Goal: Task Accomplishment & Management: Use online tool/utility

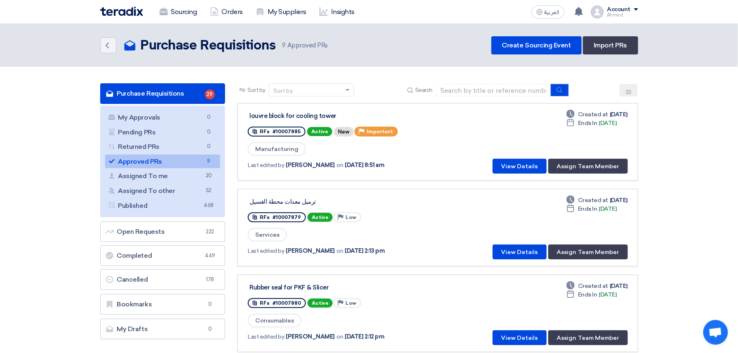
click at [166, 159] on link "Approved PRs Approved PRs 9" at bounding box center [162, 162] width 115 height 14
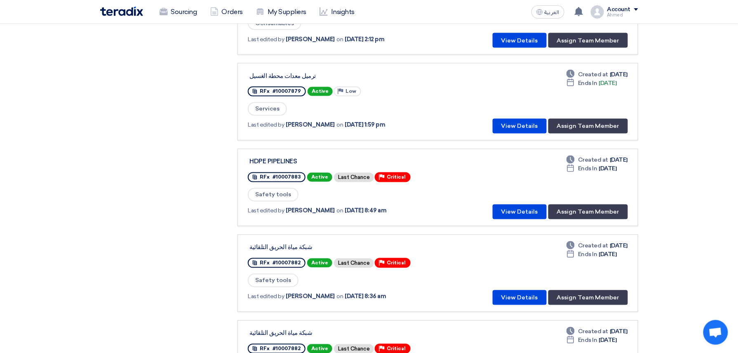
scroll to position [495, 0]
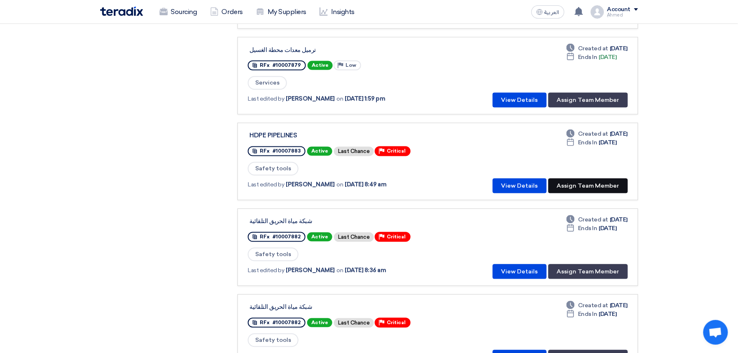
click at [592, 181] on button "Assign Team Member" at bounding box center [588, 186] width 80 height 15
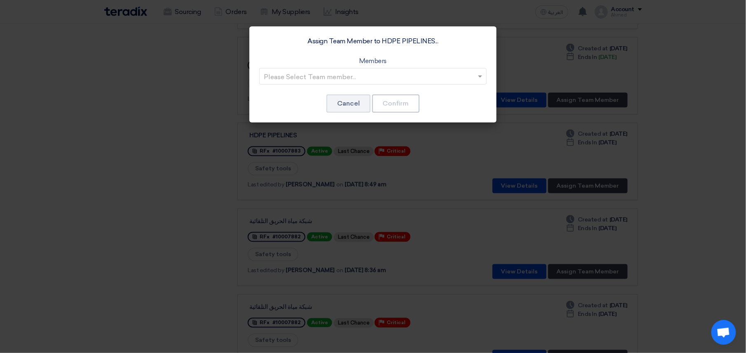
click at [320, 74] on input "text" at bounding box center [369, 77] width 210 height 14
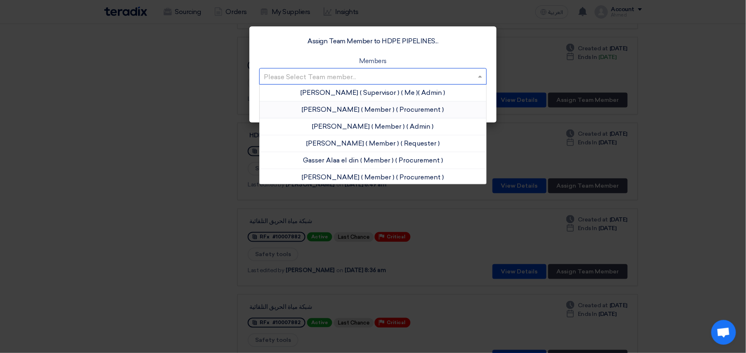
click at [355, 115] on div "[PERSON_NAME] ( Member ) ( Procurement )" at bounding box center [373, 109] width 227 height 17
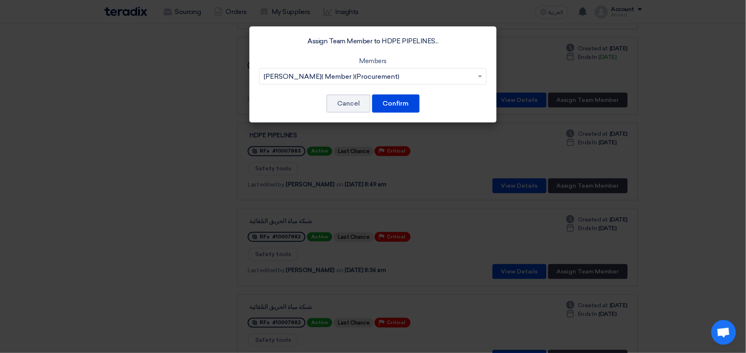
click at [423, 101] on div "Assign Team Member to HDPE PIPELINES... Members Please Select Team member... [P…" at bounding box center [372, 74] width 247 height 96
click at [406, 102] on button "Confirm" at bounding box center [395, 103] width 47 height 18
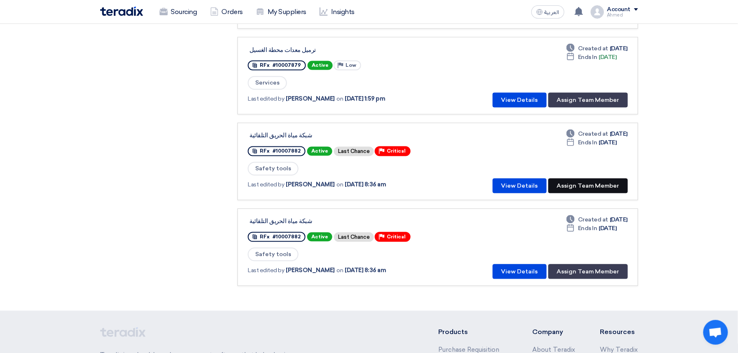
click at [611, 183] on button "Assign Team Member" at bounding box center [588, 186] width 80 height 15
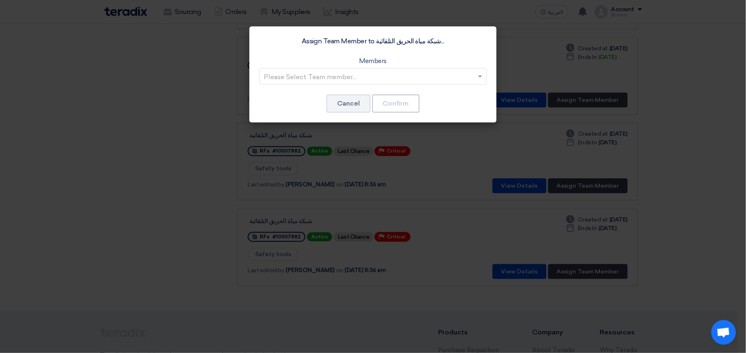
click at [327, 73] on input "text" at bounding box center [369, 77] width 210 height 14
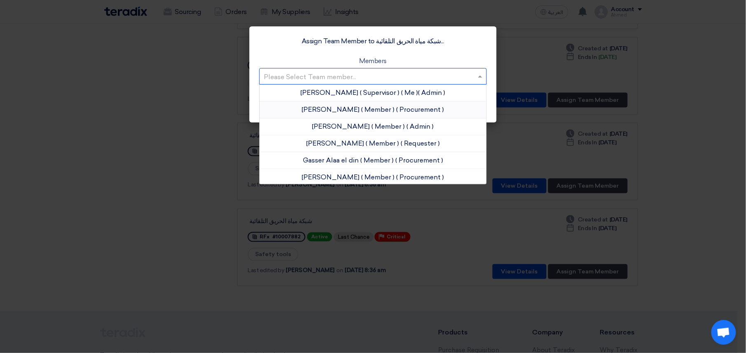
click at [330, 114] on div "[PERSON_NAME] ( Member ) ( Procurement )" at bounding box center [373, 109] width 227 height 17
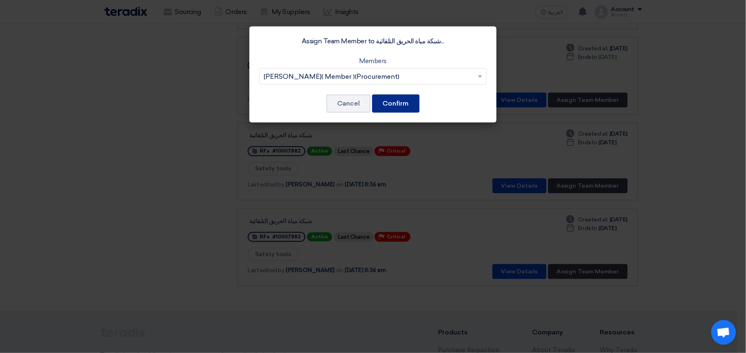
click at [409, 105] on button "Confirm" at bounding box center [395, 103] width 47 height 18
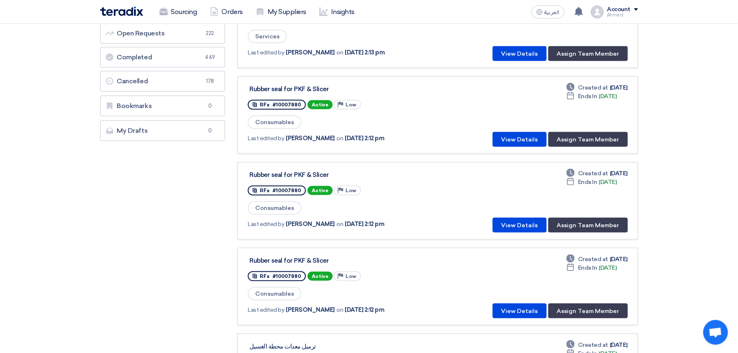
scroll to position [524, 0]
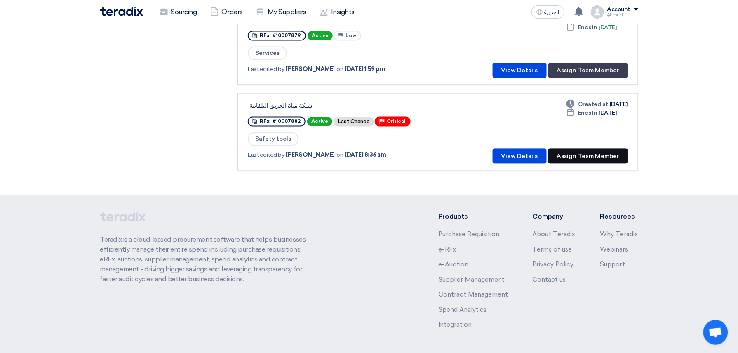
click at [609, 149] on button "Assign Team Member" at bounding box center [588, 156] width 80 height 15
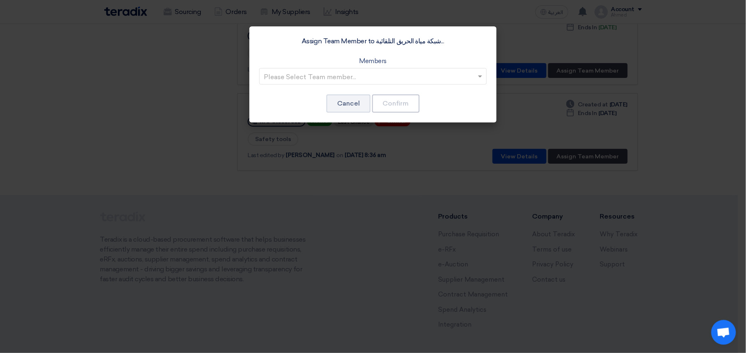
click at [357, 82] on input "text" at bounding box center [369, 77] width 210 height 14
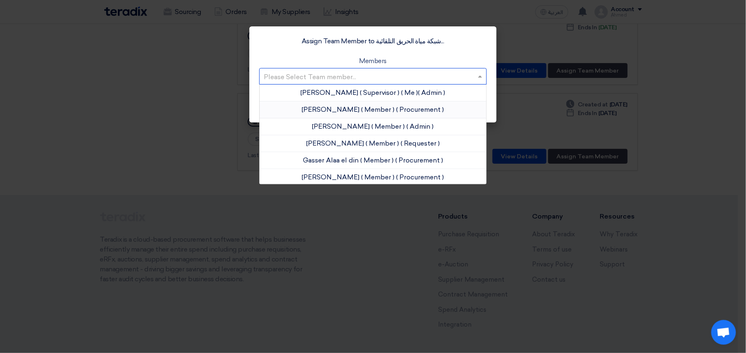
click at [362, 106] on span "( Member )" at bounding box center [378, 110] width 33 height 8
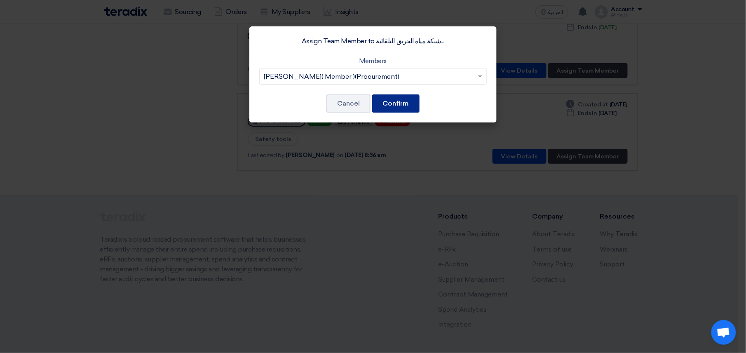
click at [395, 104] on button "Confirm" at bounding box center [395, 103] width 47 height 18
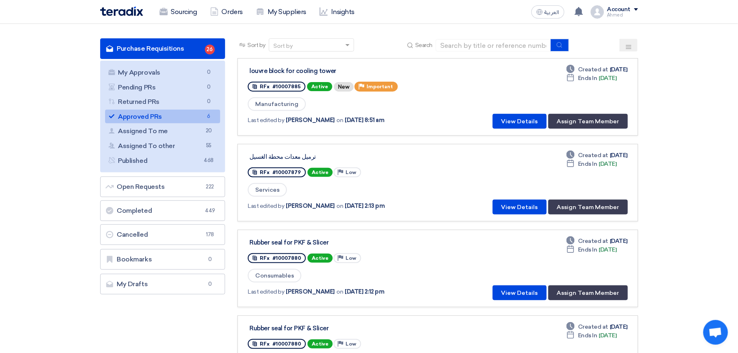
scroll to position [52, 0]
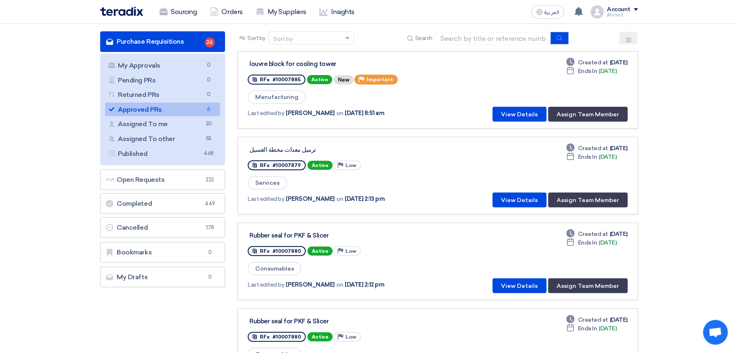
click at [573, 102] on div "Deadline Created at [DATE] Deadline Ends In [DATE] View Details Assign Team Mem…" at bounding box center [558, 89] width 139 height 63
click at [594, 119] on button "Assign Team Member" at bounding box center [588, 114] width 80 height 15
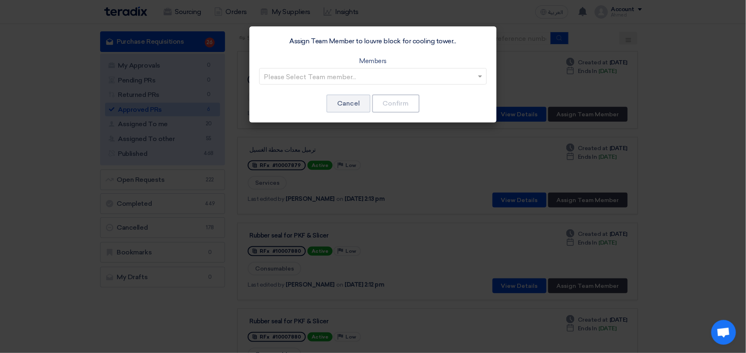
click at [406, 87] on div "Assign Team Member to louvre block for cooling tower... Members Please Select T…" at bounding box center [372, 74] width 247 height 96
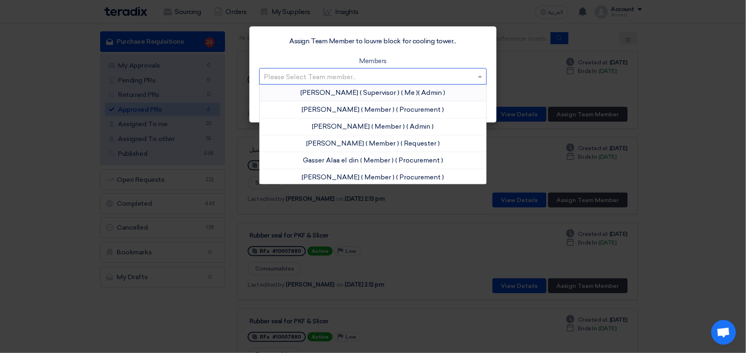
click at [408, 81] on input "text" at bounding box center [369, 77] width 210 height 14
click at [365, 93] on span "( Supervisor )" at bounding box center [380, 93] width 40 height 8
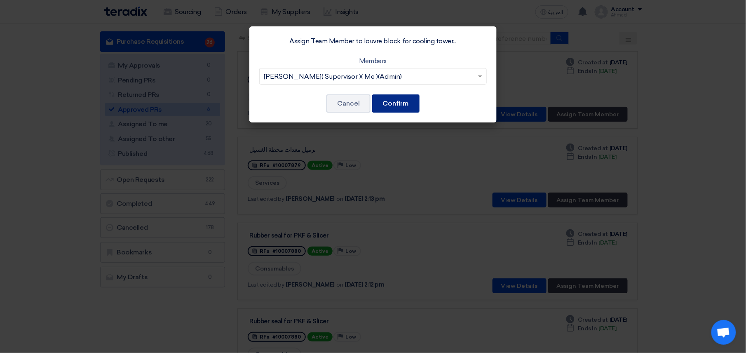
drag, startPoint x: 393, startPoint y: 103, endPoint x: 419, endPoint y: 100, distance: 26.5
click at [393, 103] on button "Confirm" at bounding box center [395, 103] width 47 height 18
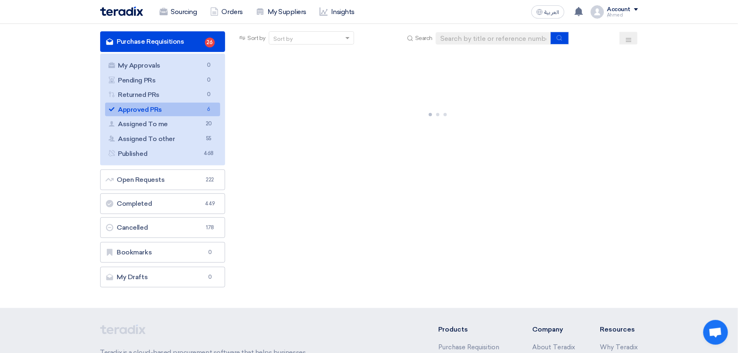
scroll to position [0, 0]
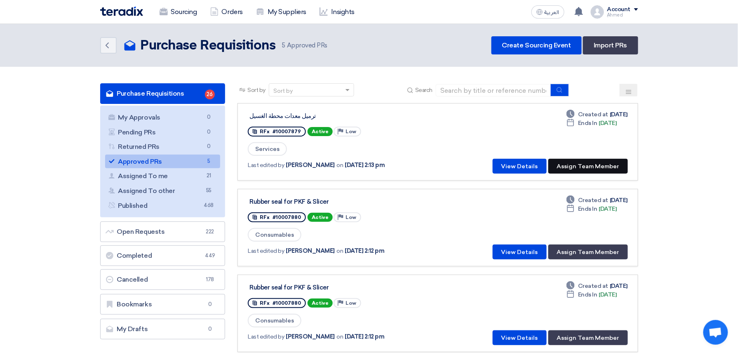
click at [561, 163] on button "Assign Team Member" at bounding box center [588, 166] width 80 height 15
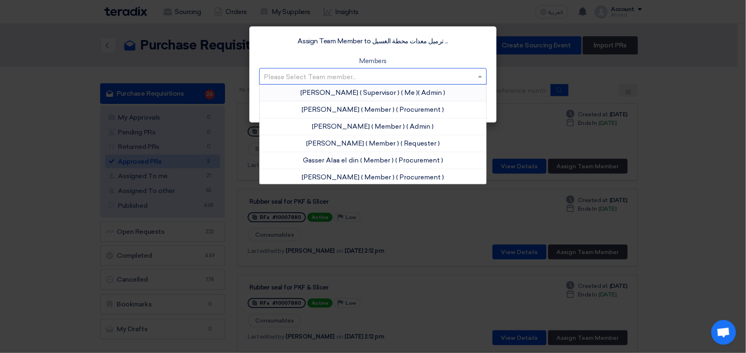
click at [334, 71] on input "text" at bounding box center [369, 77] width 210 height 14
click at [360, 91] on span "( Supervisor )" at bounding box center [380, 93] width 40 height 8
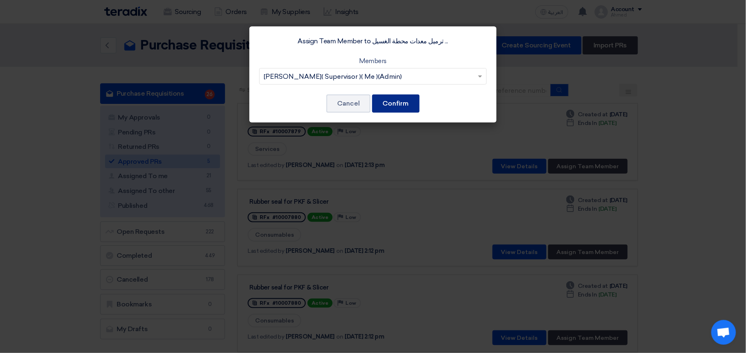
click at [405, 106] on button "Confirm" at bounding box center [395, 103] width 47 height 18
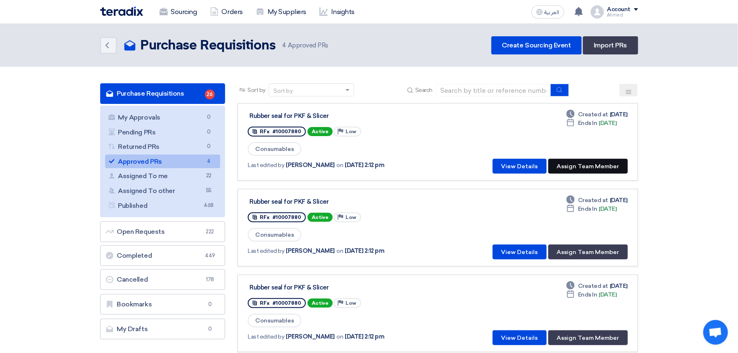
click at [617, 162] on button "Assign Team Member" at bounding box center [588, 166] width 80 height 15
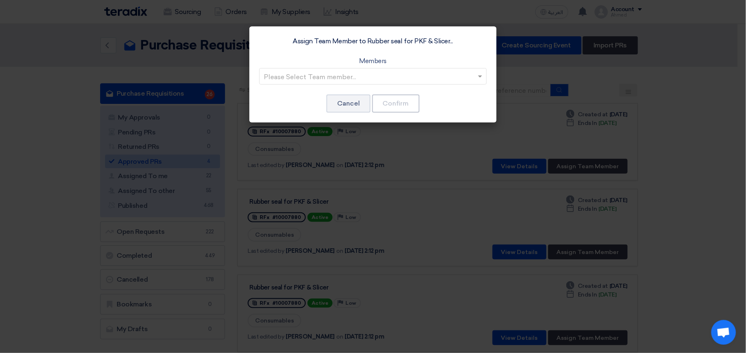
click at [347, 60] on div "Members Please Select Team member..." at bounding box center [373, 70] width 228 height 28
click at [345, 76] on input "text" at bounding box center [369, 77] width 210 height 14
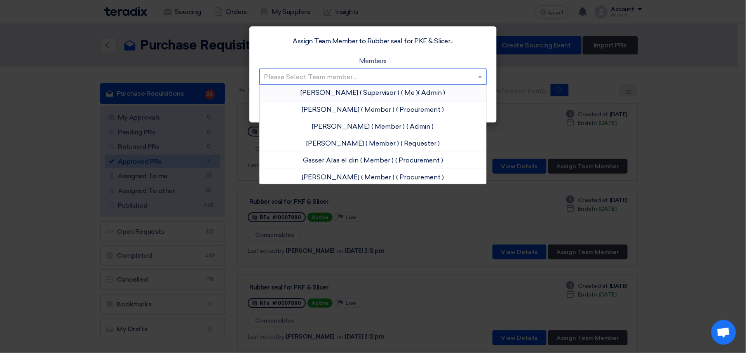
click at [336, 94] on span "[PERSON_NAME]" at bounding box center [330, 93] width 58 height 8
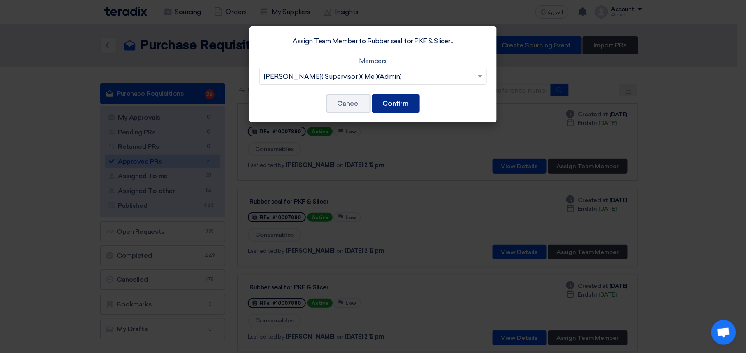
click at [393, 101] on button "Confirm" at bounding box center [395, 103] width 47 height 18
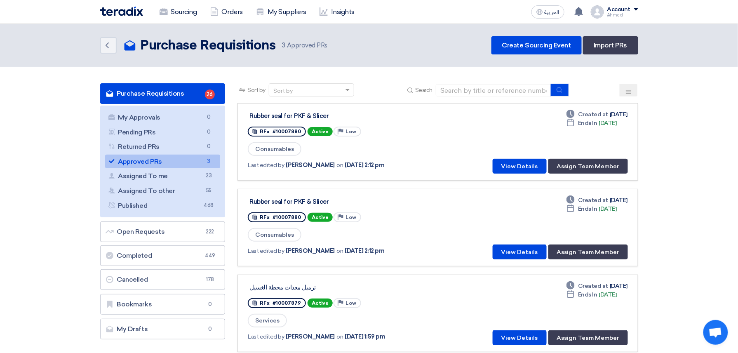
click at [579, 156] on div "Deadline Created at [DATE] Deadline Ends In [DATE] View Details Assign Team Mem…" at bounding box center [558, 141] width 139 height 63
click at [580, 163] on button "Assign Team Member" at bounding box center [588, 166] width 80 height 15
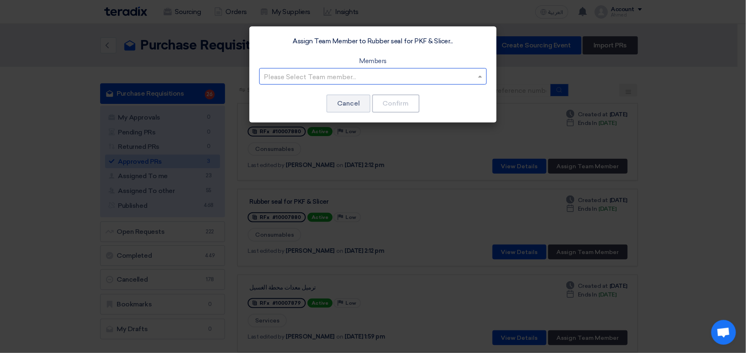
click at [322, 76] on input "text" at bounding box center [369, 77] width 210 height 14
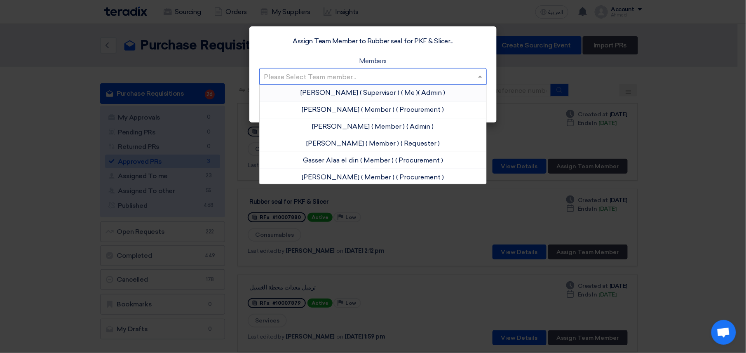
click at [322, 91] on span "[PERSON_NAME]" at bounding box center [330, 93] width 58 height 8
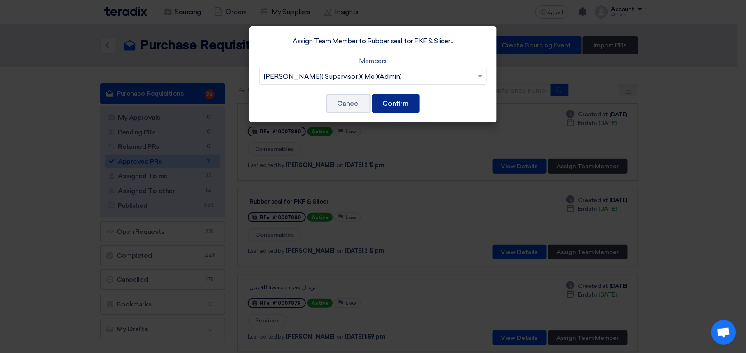
click at [407, 104] on button "Confirm" at bounding box center [395, 103] width 47 height 18
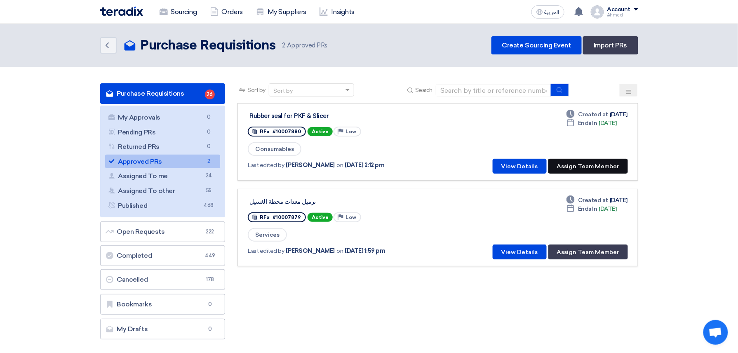
click at [584, 161] on button "Assign Team Member" at bounding box center [588, 166] width 80 height 15
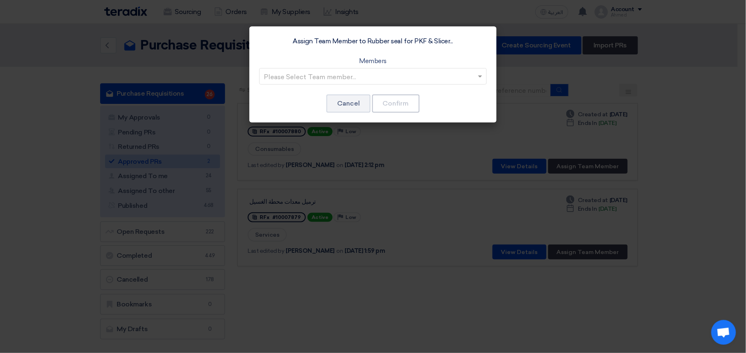
click at [336, 82] on input "text" at bounding box center [369, 77] width 210 height 14
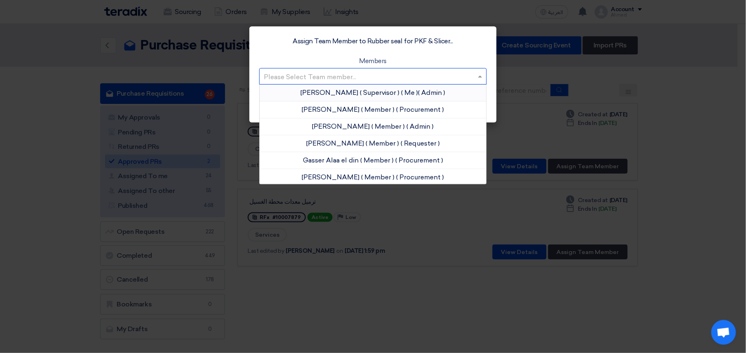
click at [360, 91] on span "( Supervisor )" at bounding box center [380, 93] width 40 height 8
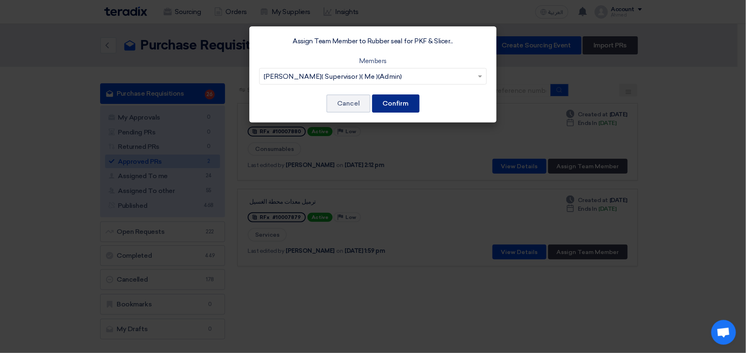
click at [416, 107] on button "Confirm" at bounding box center [395, 103] width 47 height 18
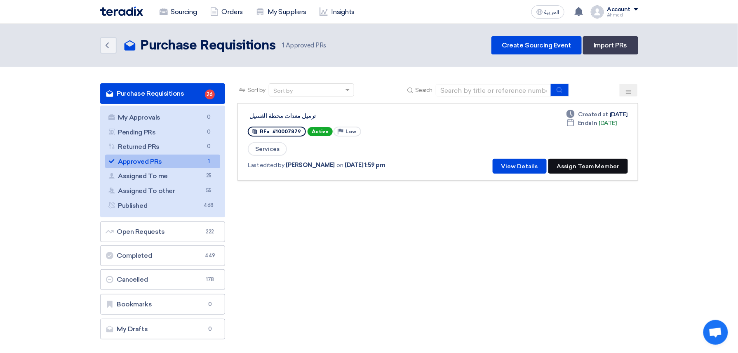
click at [581, 165] on button "Assign Team Member" at bounding box center [588, 166] width 80 height 15
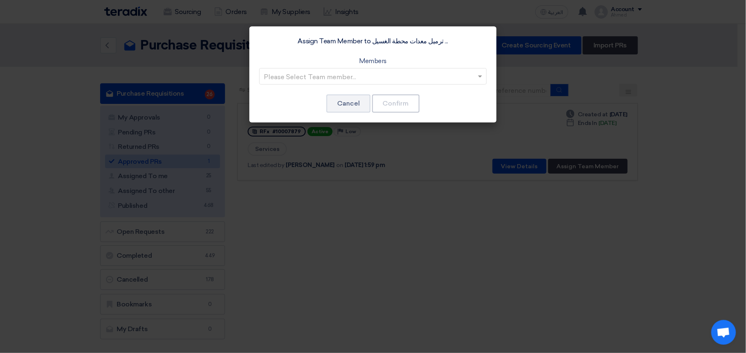
click at [299, 76] on input "text" at bounding box center [369, 77] width 210 height 14
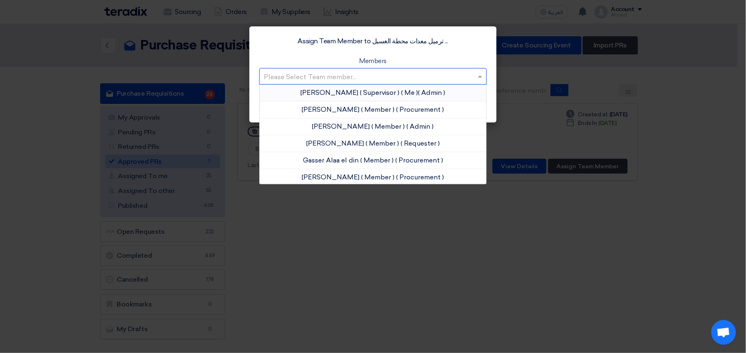
drag, startPoint x: 316, startPoint y: 95, endPoint x: 381, endPoint y: 96, distance: 65.6
click at [317, 95] on span "[PERSON_NAME]" at bounding box center [330, 93] width 58 height 8
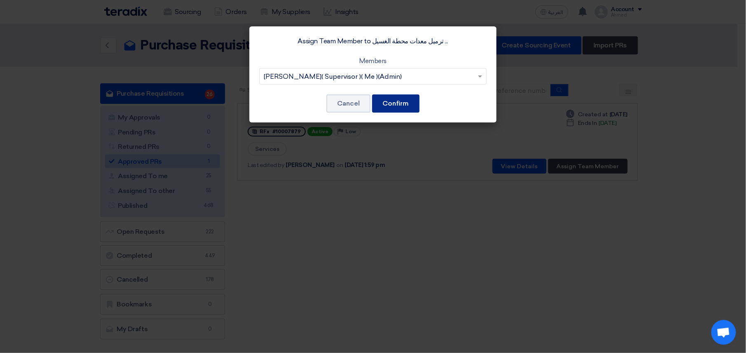
click at [382, 96] on button "Confirm" at bounding box center [395, 103] width 47 height 18
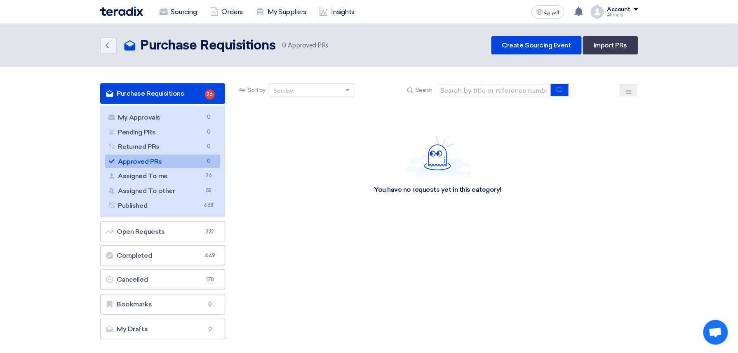
click at [183, 166] on link "Approved PRs Approved PRs 0" at bounding box center [162, 162] width 115 height 14
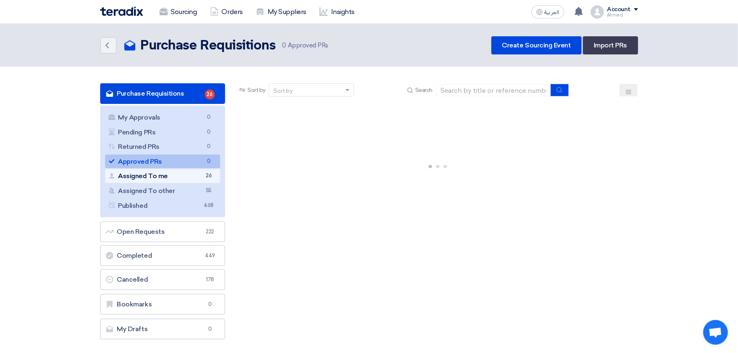
click at [158, 170] on link "Assigned To me Assigned To me 26" at bounding box center [162, 176] width 115 height 14
